Goal: Information Seeking & Learning: Understand process/instructions

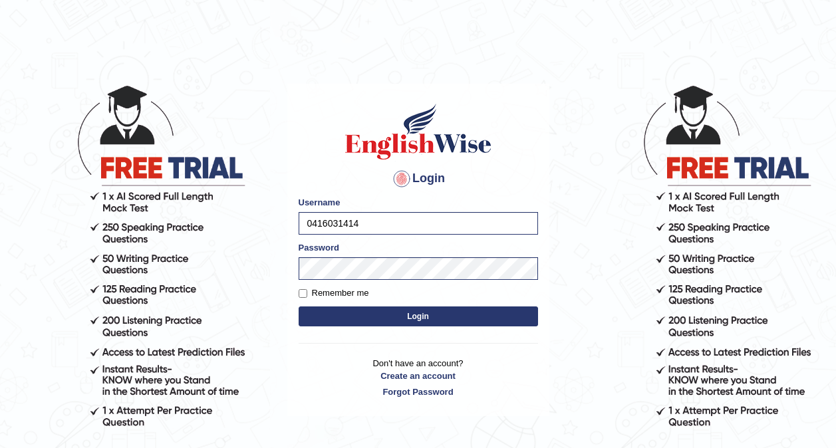
click at [387, 319] on button "Login" at bounding box center [418, 316] width 239 height 20
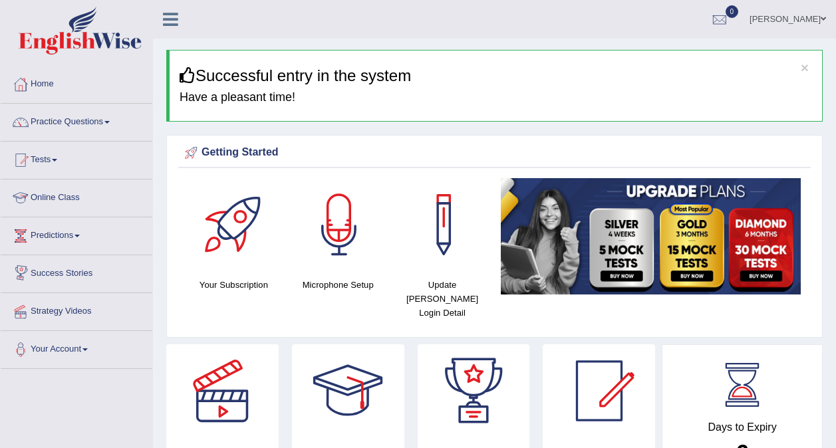
click at [68, 200] on link "Online Class" at bounding box center [77, 196] width 152 height 33
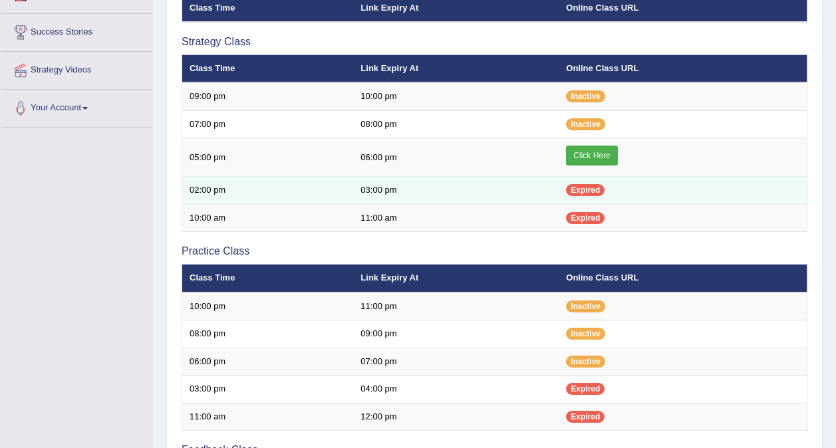
scroll to position [142, 0]
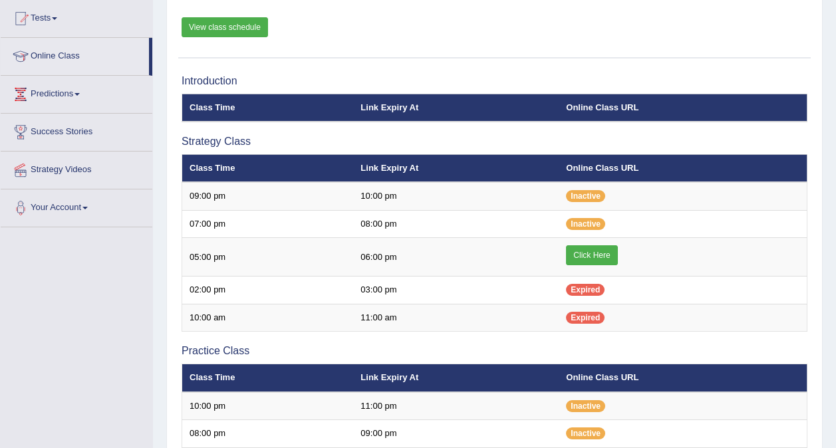
click at [237, 30] on link "View class schedule" at bounding box center [225, 27] width 86 height 20
